Goal: Task Accomplishment & Management: Use online tool/utility

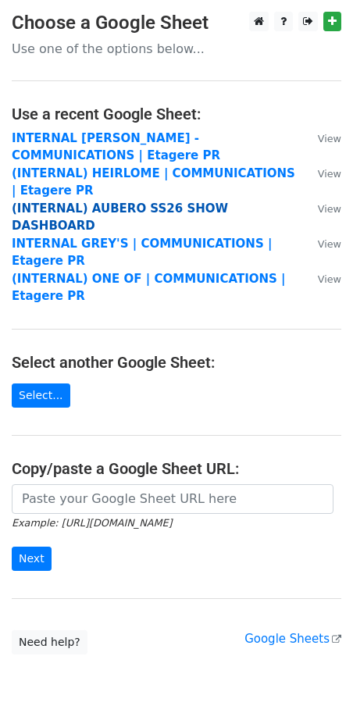
click at [73, 211] on strong "(INTERNAL) AUBERO SS26 SHOW DASHBOARD" at bounding box center [120, 218] width 216 height 32
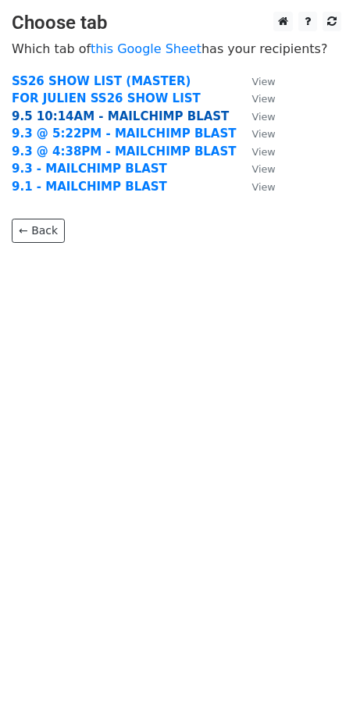
click at [41, 116] on strong "9.5 10:14AM - MAILCHIMP BLAST" at bounding box center [120, 116] width 217 height 14
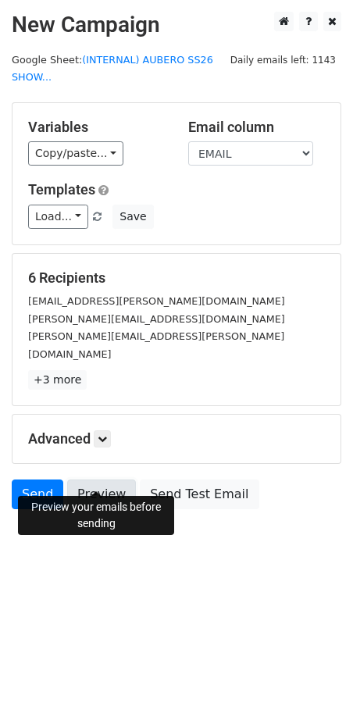
click at [100, 480] on link "Preview" at bounding box center [101, 495] width 69 height 30
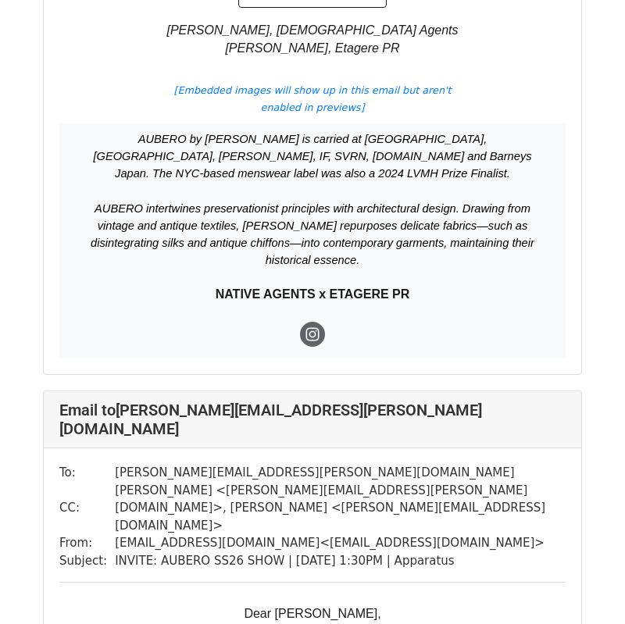
scroll to position [4787, 0]
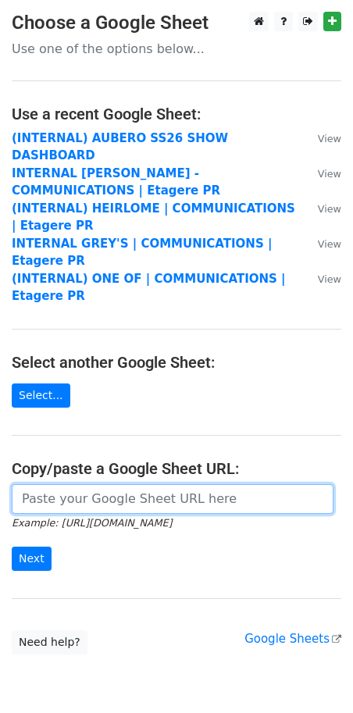
click at [102, 484] on input "url" at bounding box center [173, 499] width 322 height 30
paste input "https://docs.google.com/spreadsheets/d/1GSwqMGdYEkBI9pswhojIv7XEAcPuGpCaIq3-RHA…"
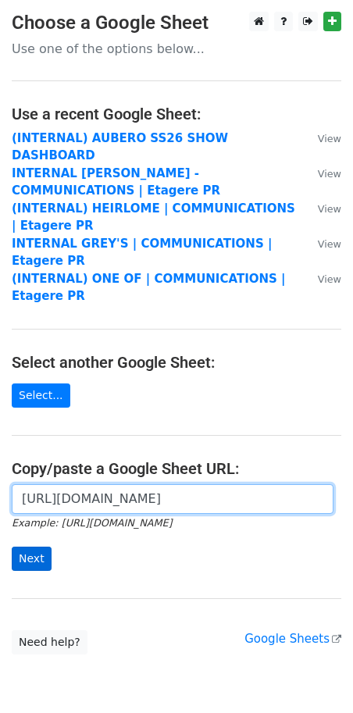
type input "https://docs.google.com/spreadsheets/d/1GSwqMGdYEkBI9pswhojIv7XEAcPuGpCaIq3-RHA…"
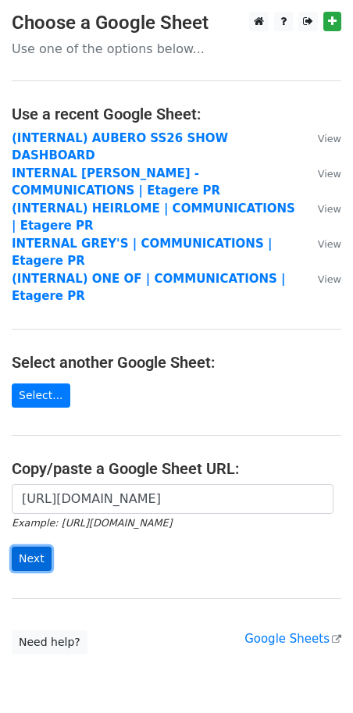
click at [24, 547] on input "Next" at bounding box center [32, 559] width 40 height 24
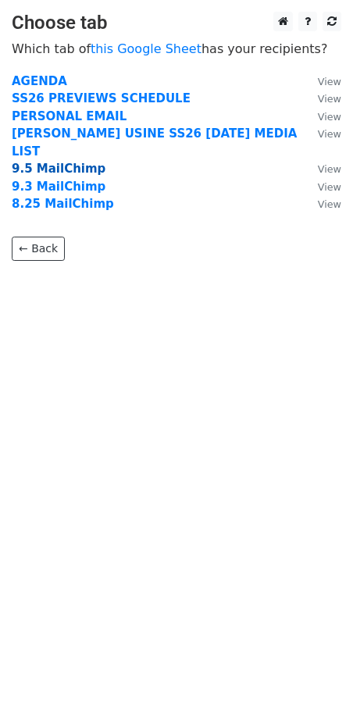
click at [45, 162] on strong "9.5 MailChimp" at bounding box center [59, 169] width 94 height 14
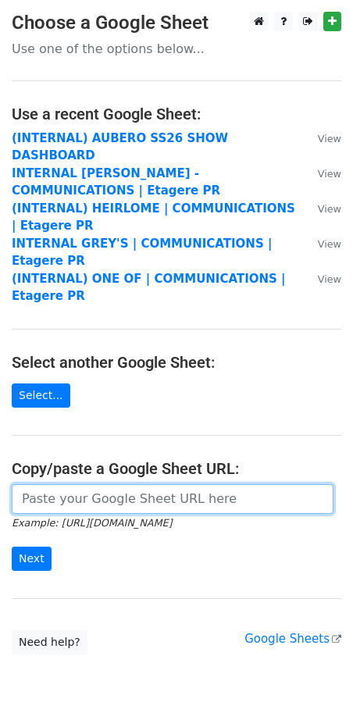
click at [63, 484] on input "url" at bounding box center [173, 499] width 322 height 30
paste input "[URL][DOMAIN_NAME]"
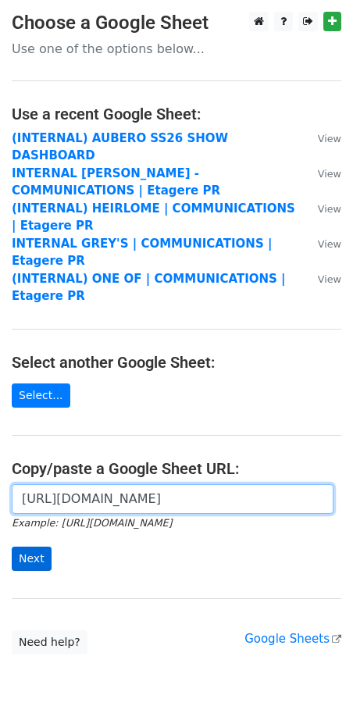
type input "https://docs.google.com/spreadsheets/d/1GSwqMGdYEkBI9pswhojIv7XEAcPuGpCaIq3-RHA…"
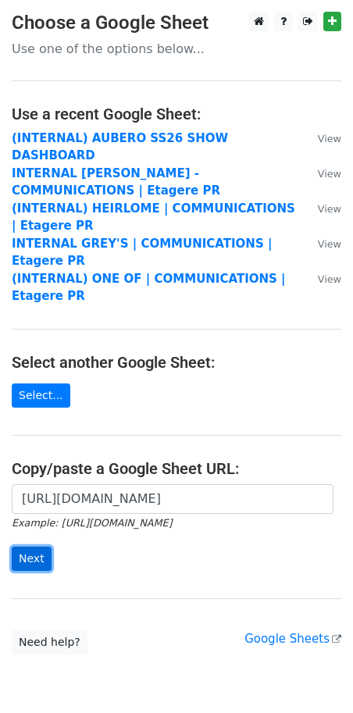
click at [28, 547] on input "Next" at bounding box center [32, 559] width 40 height 24
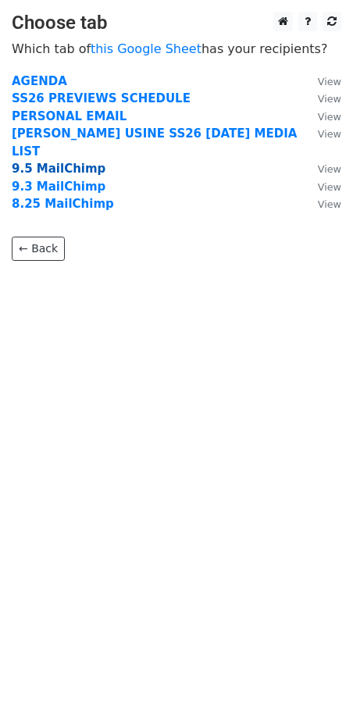
click at [29, 162] on strong "9.5 MailChimp" at bounding box center [59, 169] width 94 height 14
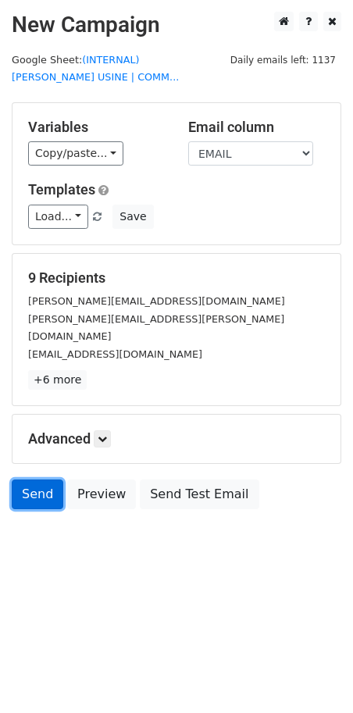
click at [21, 480] on link "Send" at bounding box center [38, 495] width 52 height 30
